Goal: Task Accomplishment & Management: Complete application form

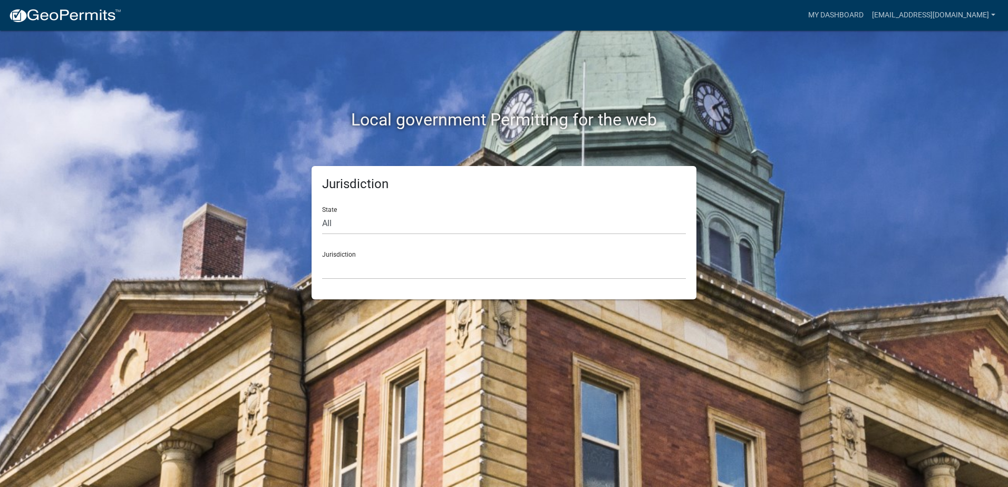
click at [814, 191] on div "Local government Permitting for the web Jurisdiction State All Colorado Georgia…" at bounding box center [504, 243] width 1008 height 487
click at [348, 270] on select "Custer County, Colorado Carroll County, Georgia Cook County, Georgia Crawford C…" at bounding box center [504, 269] width 364 height 22
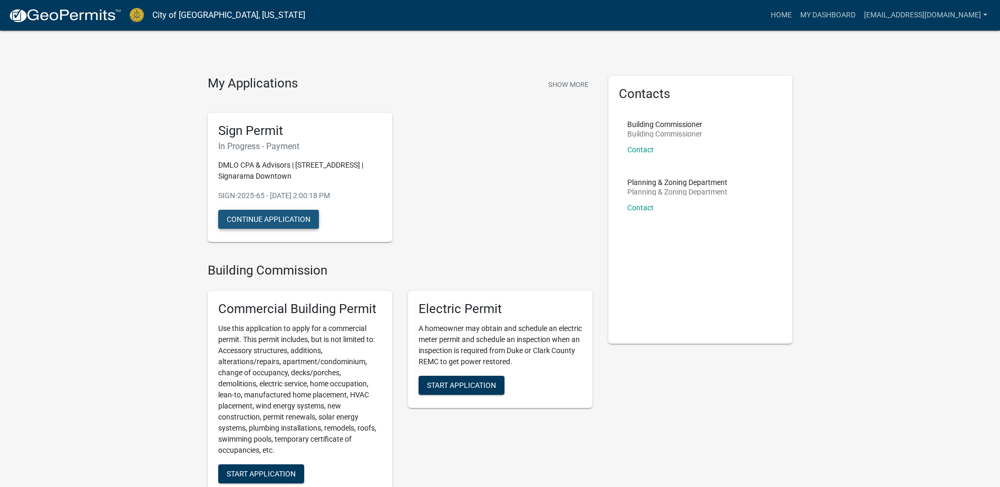
click at [309, 219] on button "Continue Application" at bounding box center [268, 219] width 101 height 19
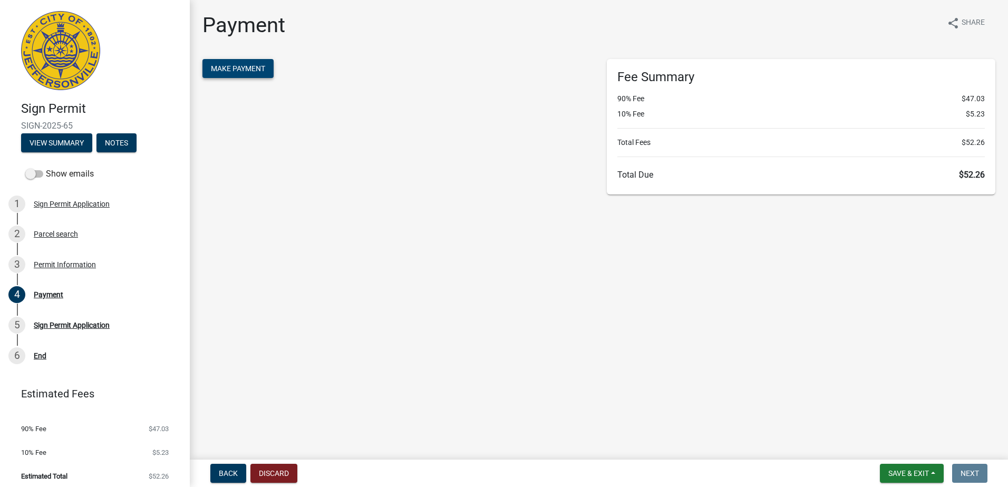
click at [233, 75] on button "Make Payment" at bounding box center [237, 68] width 71 height 19
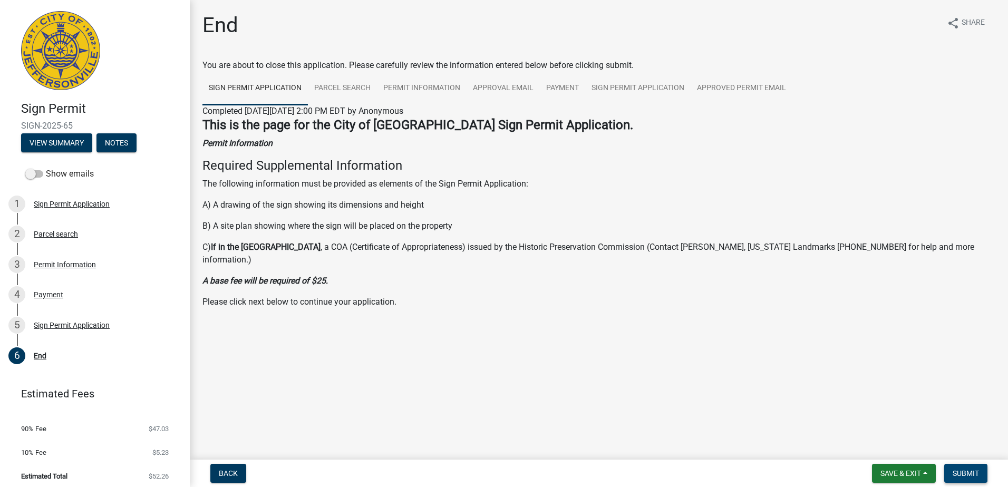
click at [967, 473] on span "Submit" at bounding box center [966, 473] width 26 height 8
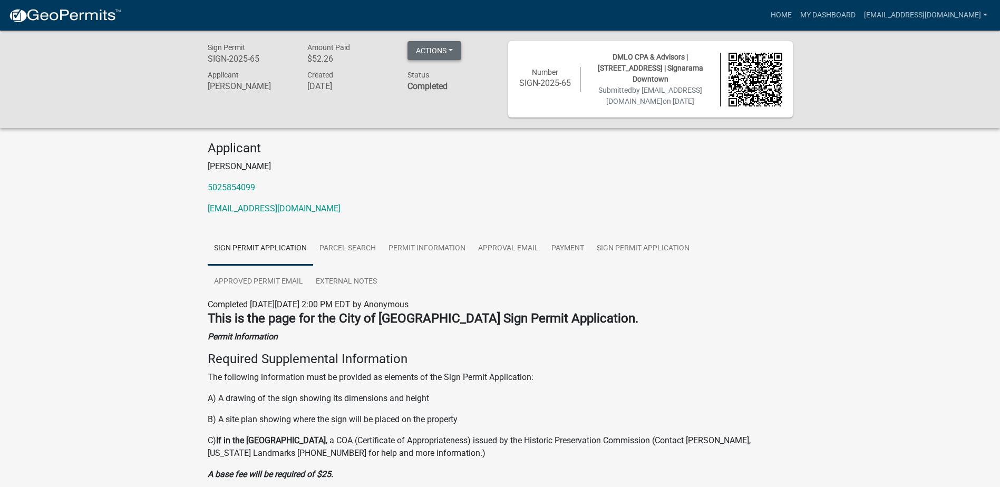
click at [453, 48] on button "Actions" at bounding box center [434, 50] width 54 height 19
click at [474, 179] on div "Applicant [PERSON_NAME] 5025854099 [EMAIL_ADDRESS][DOMAIN_NAME]" at bounding box center [500, 182] width 601 height 83
drag, startPoint x: 570, startPoint y: 79, endPoint x: 519, endPoint y: 77, distance: 51.2
click at [519, 78] on h6 "SIGN-2025-65" at bounding box center [546, 83] width 54 height 10
drag, startPoint x: 519, startPoint y: 77, endPoint x: 527, endPoint y: 81, distance: 8.3
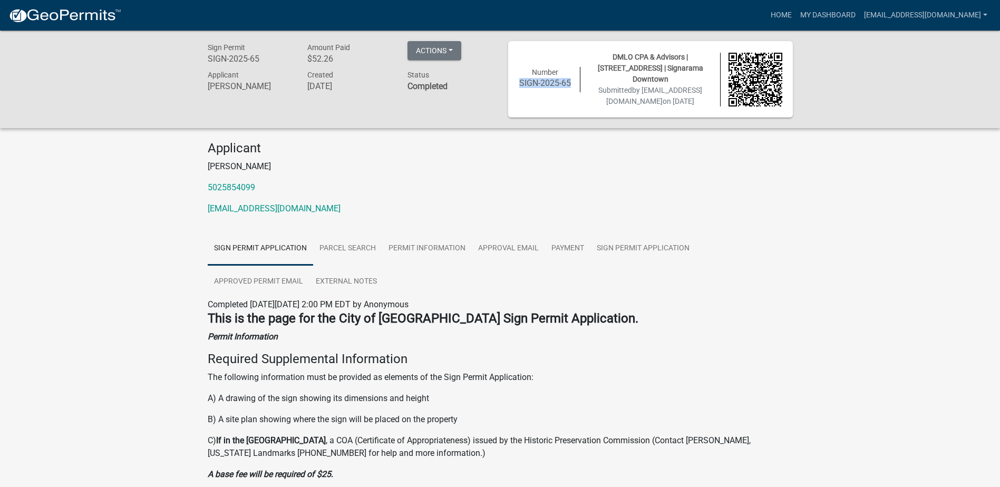
copy h6 "SIGN-2025-65"
drag, startPoint x: 669, startPoint y: 53, endPoint x: 616, endPoint y: 71, distance: 55.7
click at [616, 71] on span "DMLO CPA & Advisors | [STREET_ADDRESS] | Signarama Downtown" at bounding box center [650, 68] width 105 height 31
copy span "[STREET_ADDRESS]"
click at [921, 16] on link "[EMAIL_ADDRESS][DOMAIN_NAME]" at bounding box center [926, 15] width 132 height 20
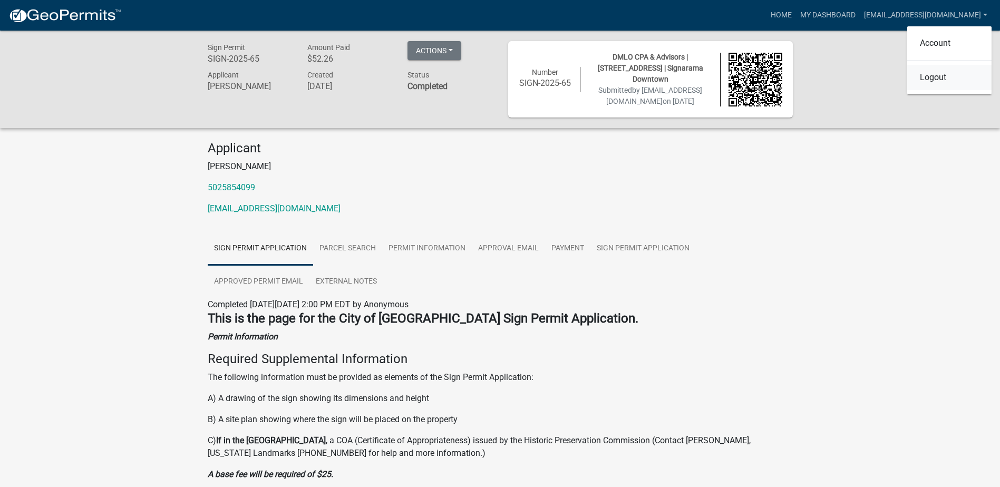
click at [919, 79] on link "Logout" at bounding box center [949, 77] width 84 height 25
